Goal: Task Accomplishment & Management: Manage account settings

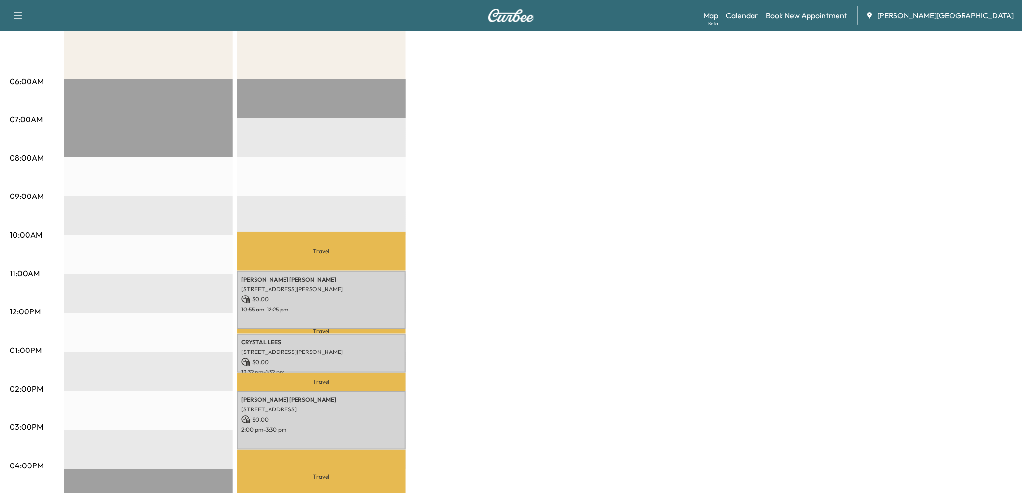
scroll to position [161, 0]
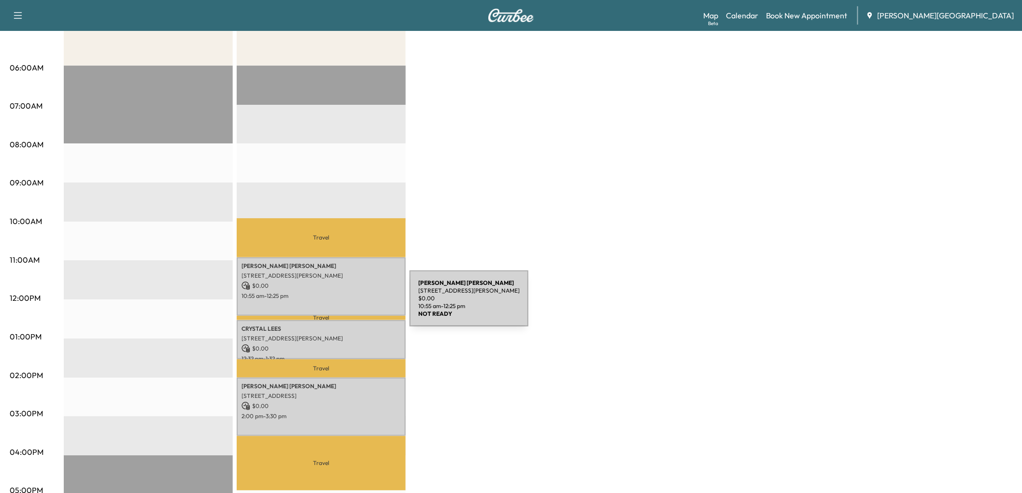
click at [337, 280] on p "[STREET_ADDRESS][PERSON_NAME]" at bounding box center [321, 276] width 159 height 8
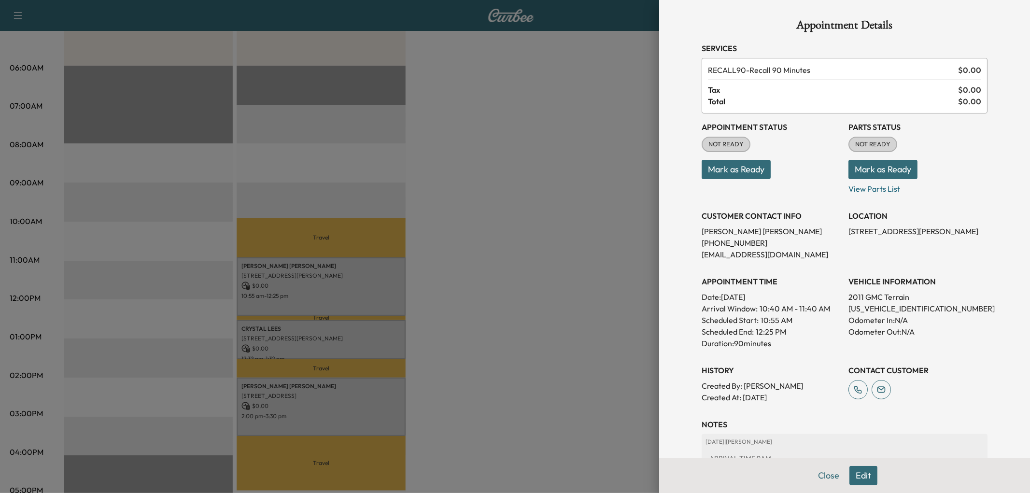
click at [719, 179] on button "Mark as Ready" at bounding box center [736, 169] width 69 height 19
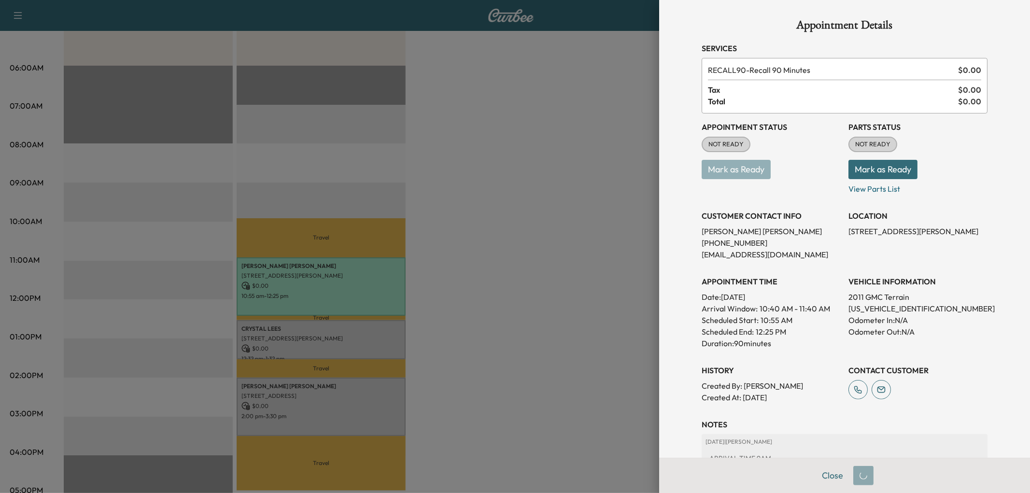
click at [380, 357] on div at bounding box center [515, 246] width 1030 height 493
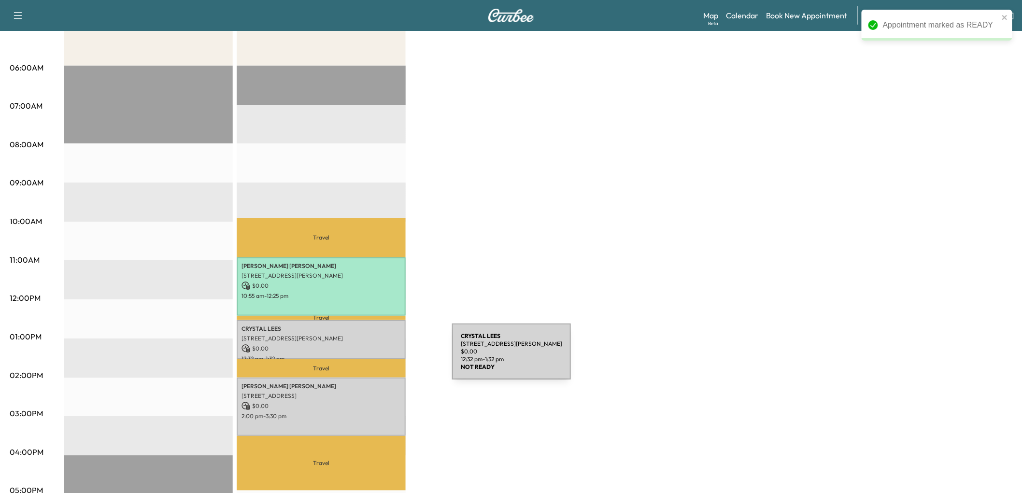
click at [380, 358] on div "[PERSON_NAME] [STREET_ADDRESS][PERSON_NAME] $ 0.00 12:32 pm - 1:32 pm" at bounding box center [321, 339] width 169 height 39
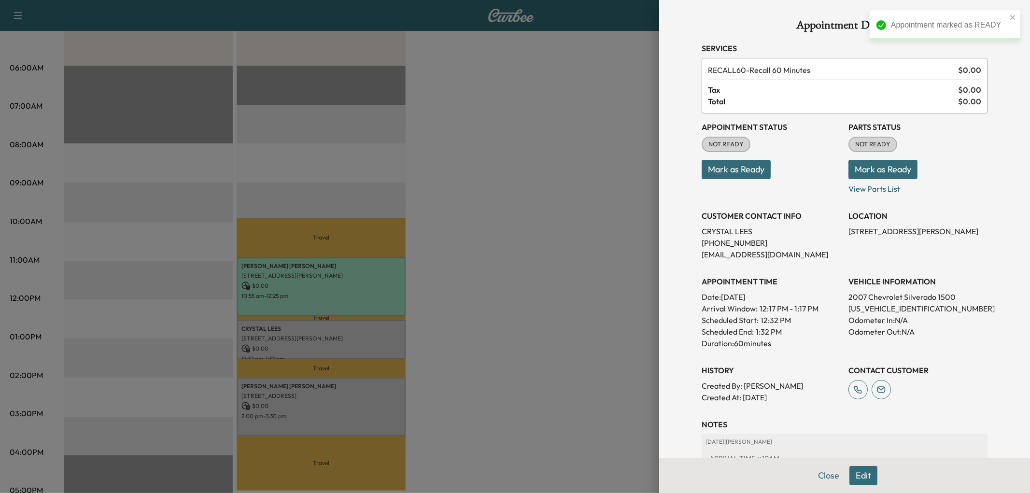
click at [702, 179] on button "Mark as Ready" at bounding box center [736, 169] width 69 height 19
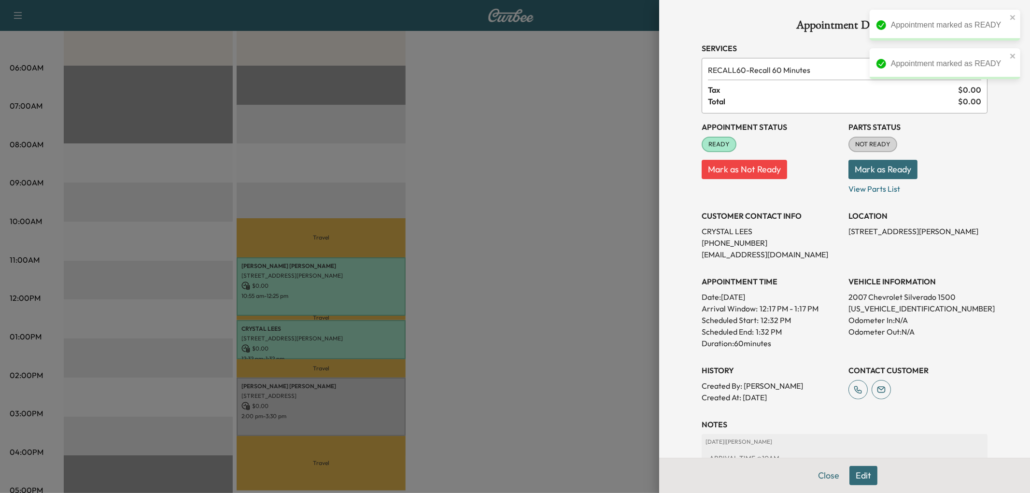
click at [390, 415] on div at bounding box center [515, 246] width 1030 height 493
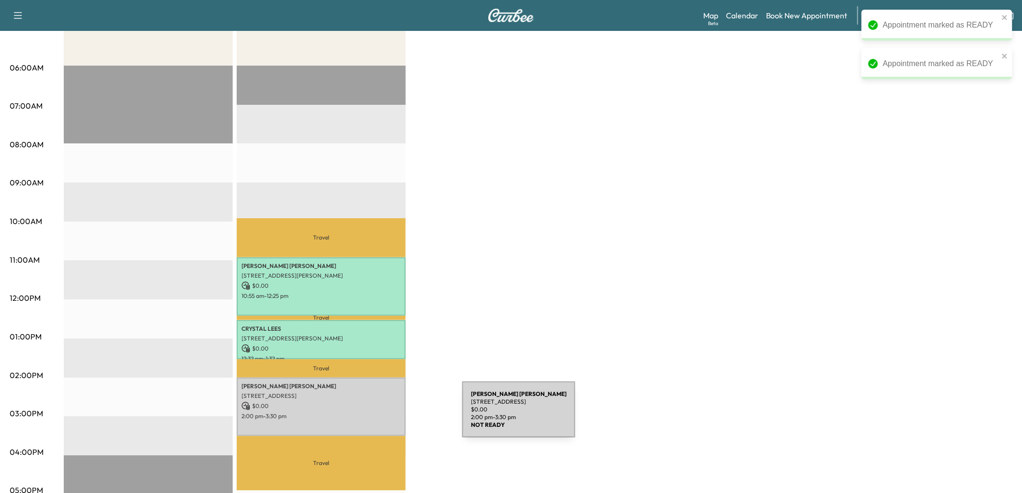
click at [390, 415] on div "[PERSON_NAME] [STREET_ADDRESS] $ 0.00 2:00 pm - 3:30 pm" at bounding box center [321, 407] width 169 height 58
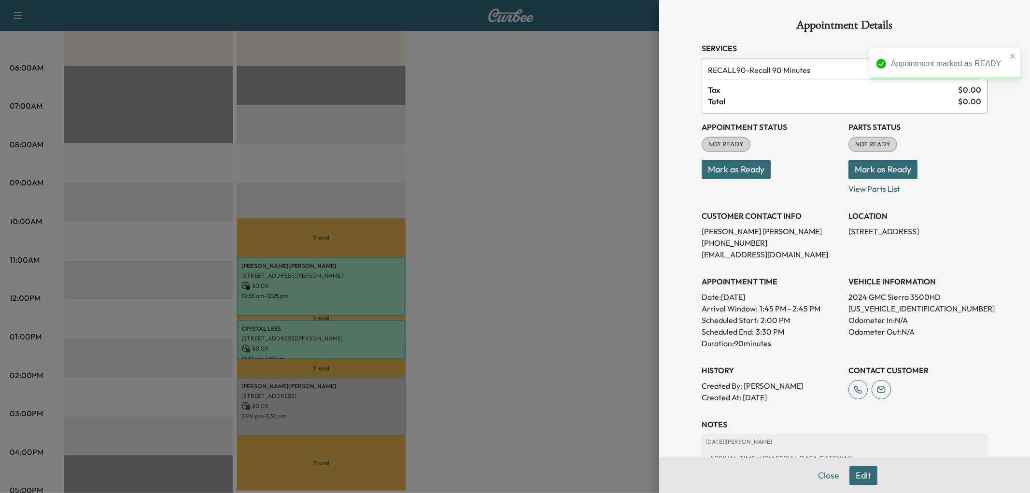
click at [715, 179] on button "Mark as Ready" at bounding box center [736, 169] width 69 height 19
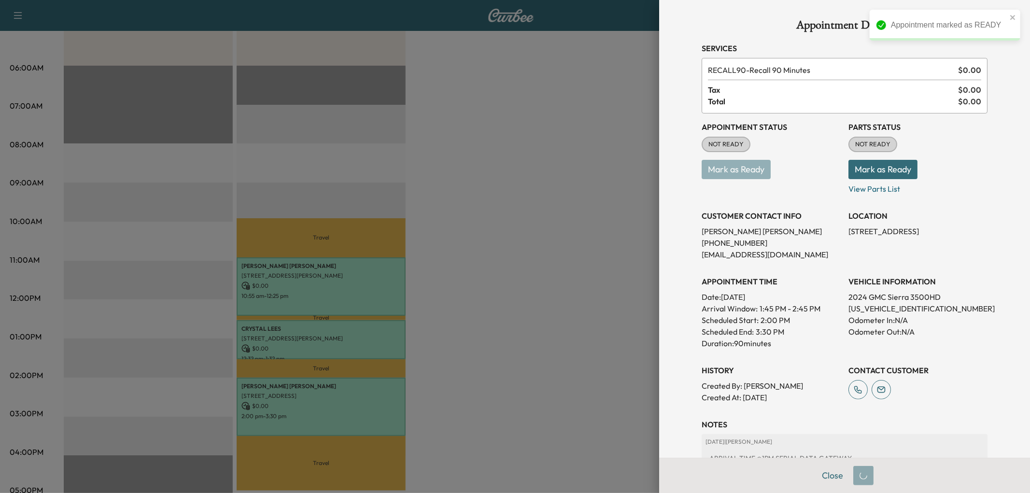
click at [558, 279] on div at bounding box center [515, 246] width 1030 height 493
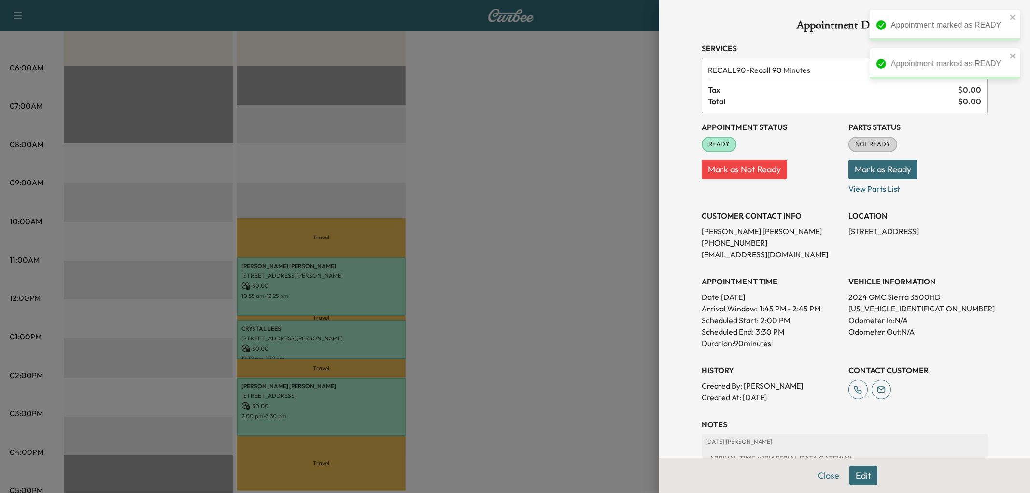
click at [558, 279] on div at bounding box center [515, 246] width 1030 height 493
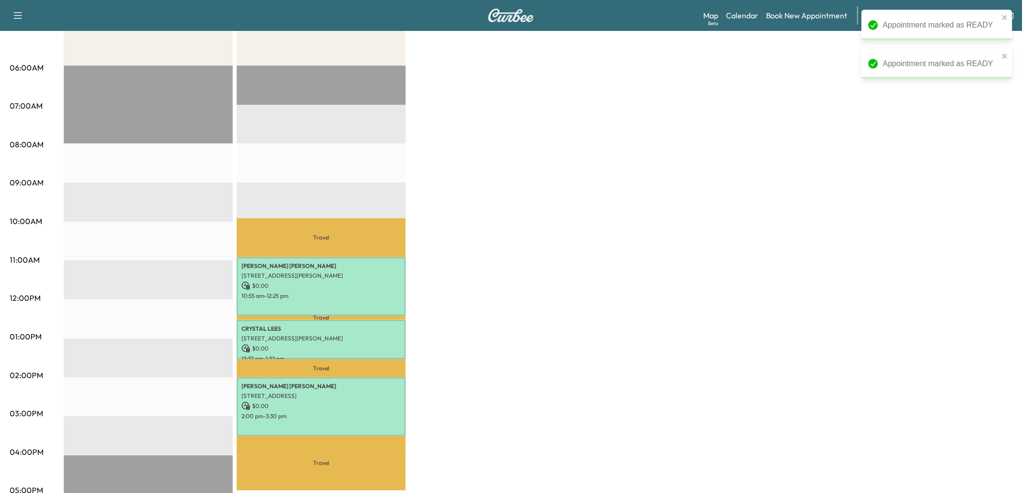
click at [558, 279] on div "[PERSON_NAME] $ 0.00 Revenue EST Start Out of Service Area $ 0.00 Revenue 4 hr …" at bounding box center [538, 327] width 949 height 725
